Goal: Task Accomplishment & Management: Complete application form

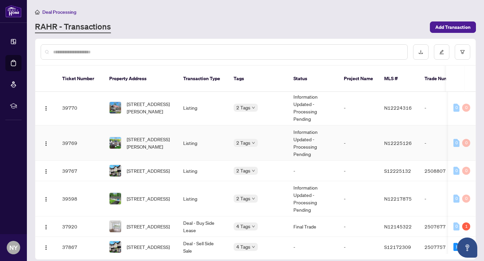
scroll to position [660, 0]
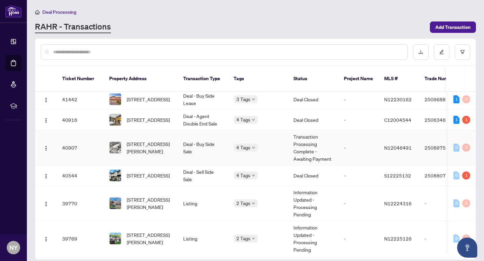
click at [143, 140] on span "[STREET_ADDRESS][PERSON_NAME]" at bounding box center [150, 147] width 46 height 15
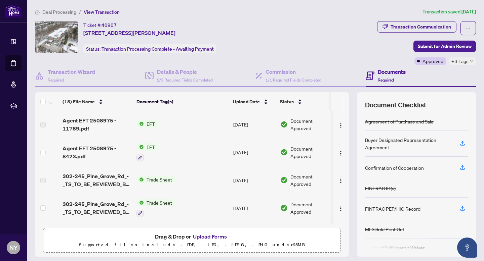
click at [98, 32] on span "[STREET_ADDRESS][PERSON_NAME]" at bounding box center [129, 33] width 92 height 8
drag, startPoint x: 84, startPoint y: 31, endPoint x: 162, endPoint y: 30, distance: 78.6
click at [162, 30] on span "[STREET_ADDRESS][PERSON_NAME]" at bounding box center [129, 33] width 92 height 8
copy span "[STREET_ADDRESS][PERSON_NAME]"
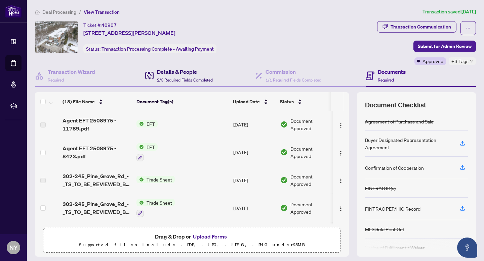
click at [155, 74] on div "Details & People 2/3 Required Fields Completed" at bounding box center [179, 76] width 68 height 16
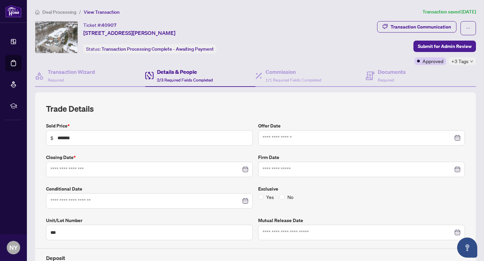
type input "**********"
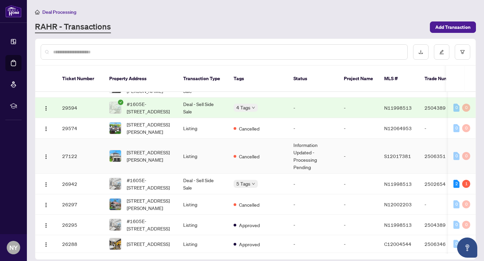
scroll to position [1085, 0]
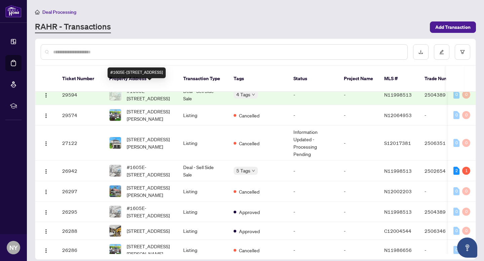
click at [134, 87] on span "#1605E-[STREET_ADDRESS]" at bounding box center [150, 94] width 46 height 15
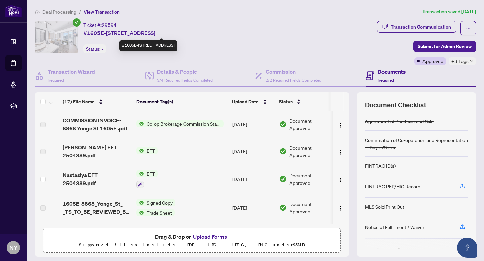
drag, startPoint x: 106, startPoint y: 31, endPoint x: 177, endPoint y: 33, distance: 70.9
click at [155, 33] on span "#1605E-[STREET_ADDRESS]" at bounding box center [119, 33] width 72 height 8
copy span "[STREET_ADDRESS],"
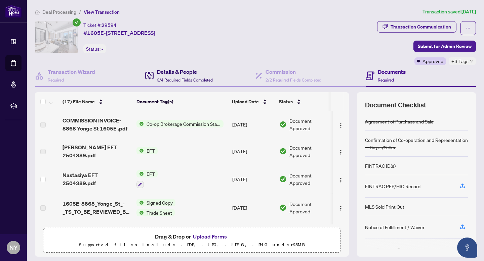
click at [167, 79] on span "3/4 Required Fields Completed" at bounding box center [185, 80] width 56 height 5
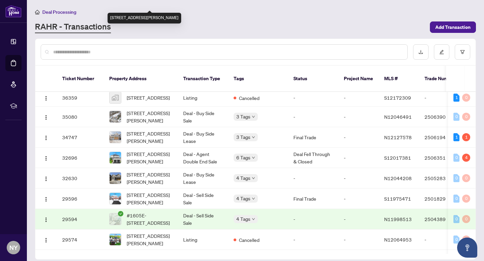
scroll to position [1139, 0]
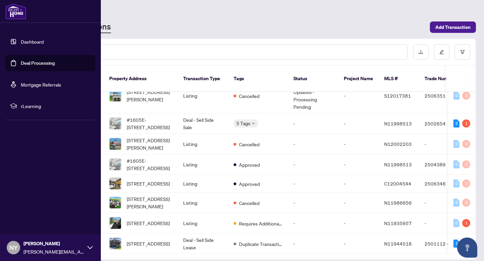
click at [36, 40] on link "Dashboard" at bounding box center [32, 42] width 23 height 6
